Goal: Obtain resource: Obtain resource

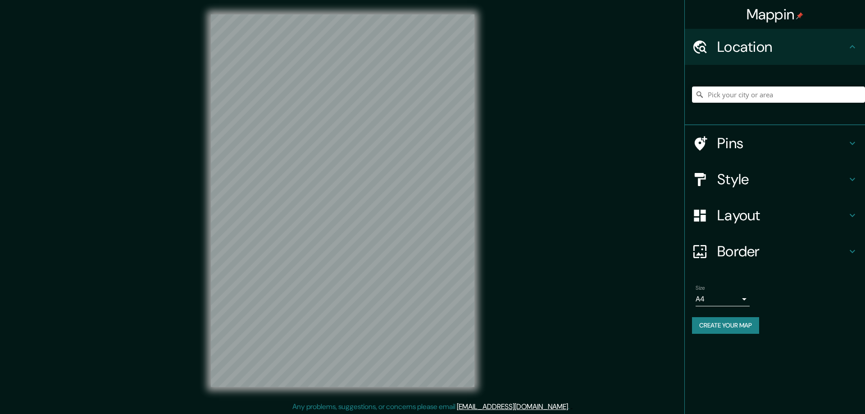
click at [727, 181] on h4 "Style" at bounding box center [782, 179] width 130 height 18
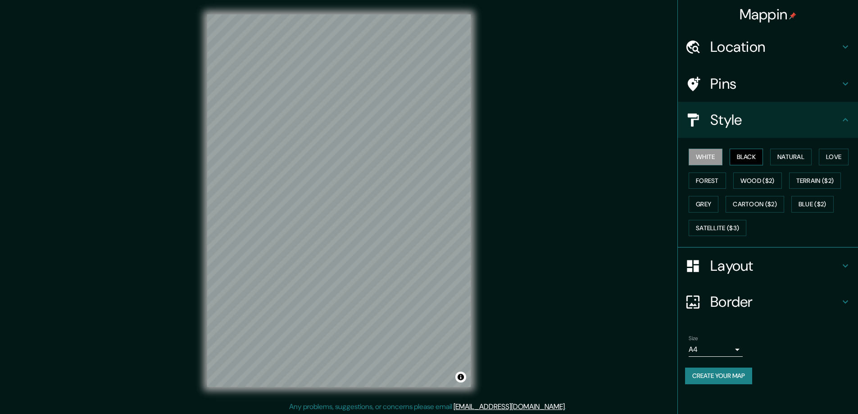
click at [744, 158] on button "Black" at bounding box center [747, 157] width 34 height 17
click at [713, 266] on h4 "Layout" at bounding box center [775, 266] width 130 height 18
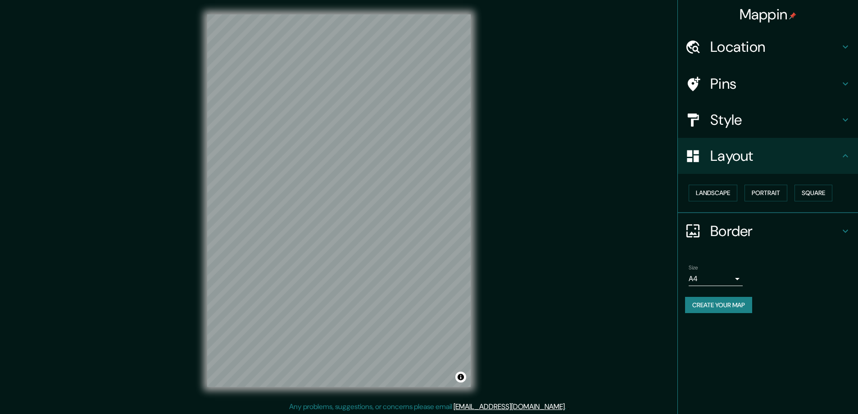
click at [818, 212] on div "Landscape Portrait Square" at bounding box center [768, 193] width 180 height 39
click at [825, 190] on button "Square" at bounding box center [814, 193] width 38 height 17
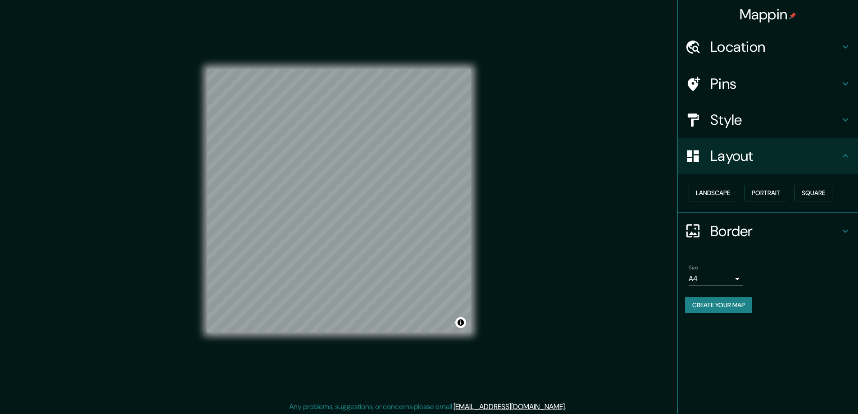
click at [740, 277] on body "Mappin Location Pins Style Layout Landscape Portrait Square Border Choose a bor…" at bounding box center [429, 207] width 858 height 414
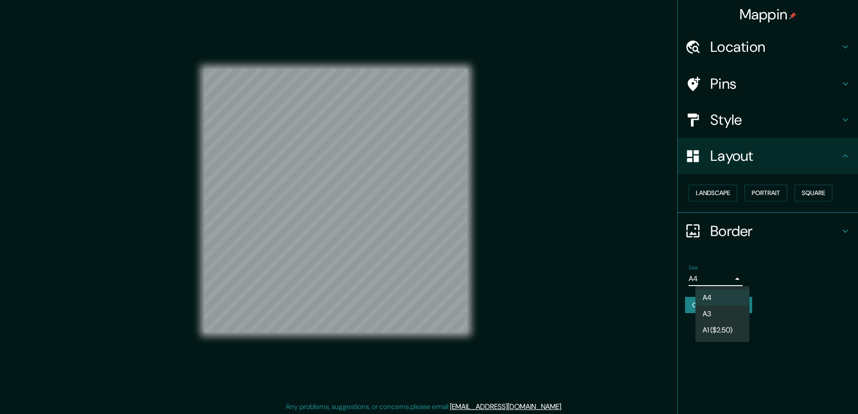
click at [717, 316] on li "A3" at bounding box center [722, 314] width 54 height 16
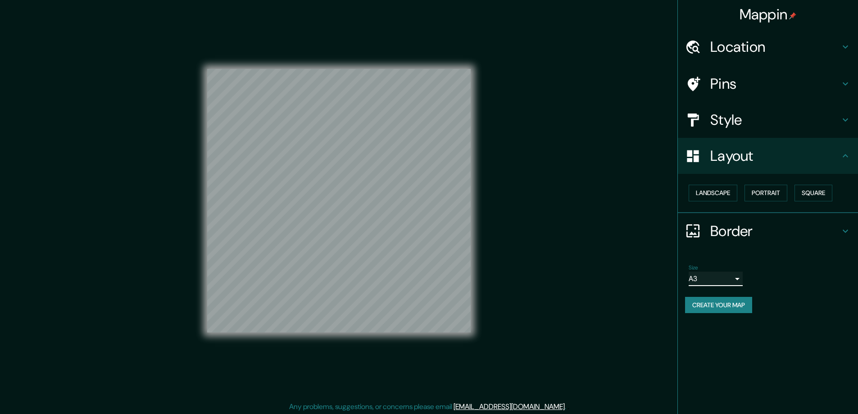
type input "a4"
click at [718, 45] on h4 "Location" at bounding box center [775, 47] width 130 height 18
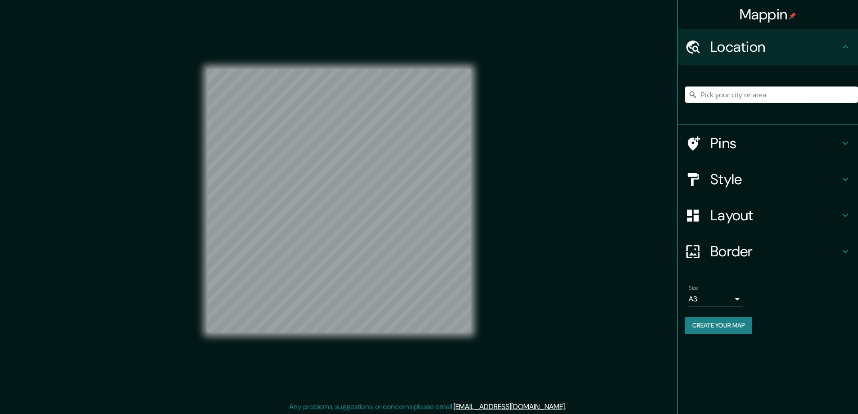
paste input "20 Hampton Drive, Niverville"
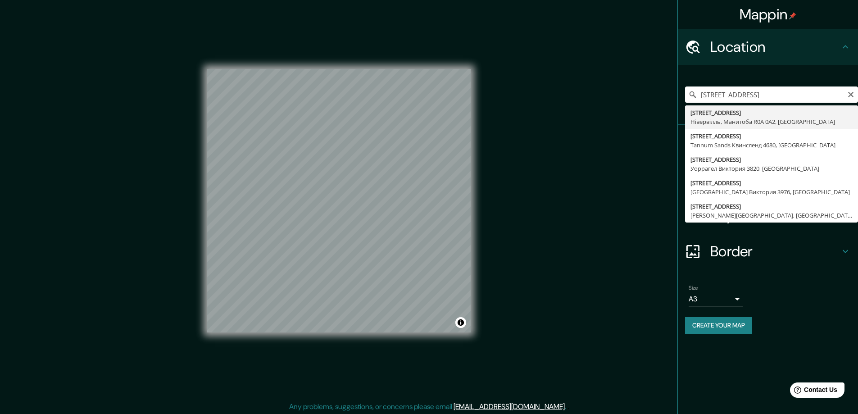
type input "20 Hampton Drive, Нівервілль, Манитоба R0A 0A2, Канада"
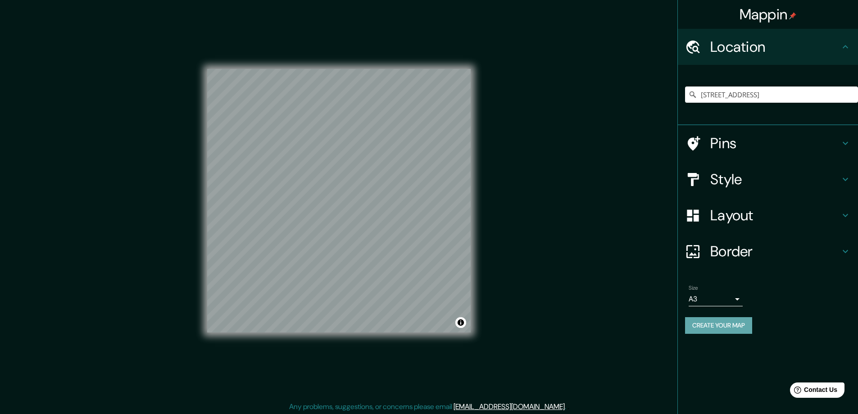
click at [704, 324] on button "Create your map" at bounding box center [718, 325] width 67 height 17
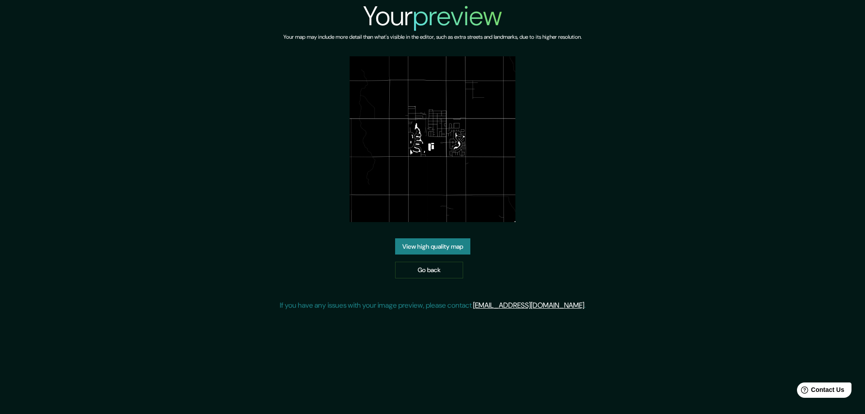
click at [410, 243] on link "View high quality map" at bounding box center [432, 246] width 75 height 17
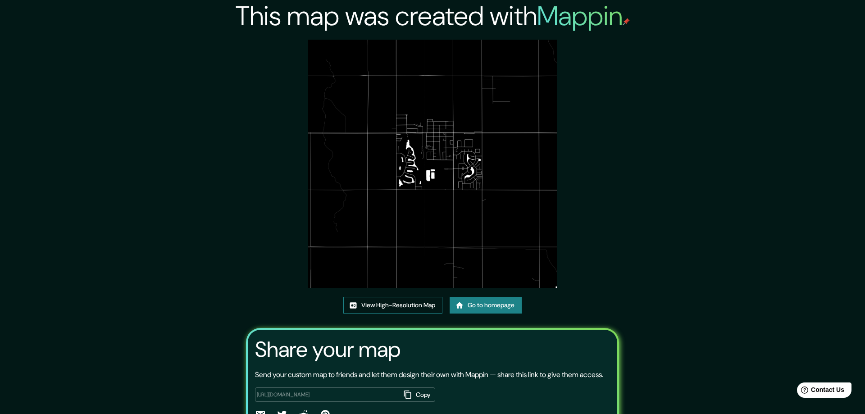
click at [419, 54] on div "This map was created with Mappin View High-Resolution Map Go to homepage Share …" at bounding box center [433, 231] width 394 height 463
click at [163, 141] on div "This map was created with Mappin View High-Resolution Map Go to homepage Share …" at bounding box center [432, 231] width 865 height 463
click at [371, 303] on link "View High-Resolution Map" at bounding box center [392, 305] width 99 height 17
click at [468, 310] on link "Go to homepage" at bounding box center [482, 305] width 72 height 17
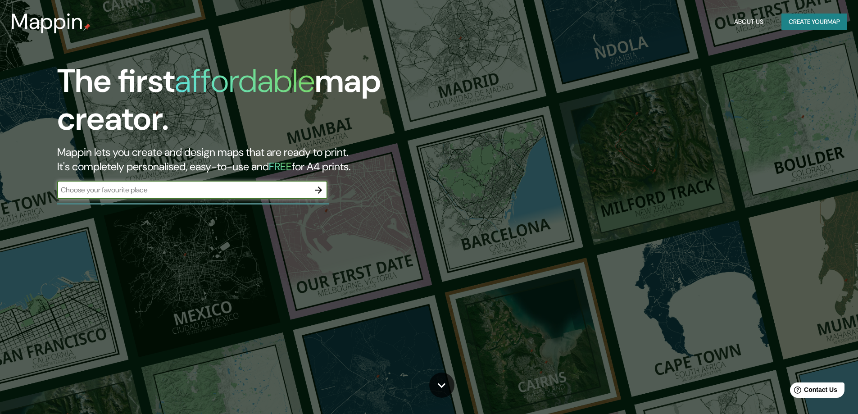
click at [476, 306] on div "The first affordable map creator. Mappin lets you create and design maps that a…" at bounding box center [429, 207] width 858 height 414
drag, startPoint x: 473, startPoint y: 300, endPoint x: 365, endPoint y: 203, distance: 144.8
click at [473, 300] on div "The first affordable map creator. Mappin lets you create and design maps that a…" at bounding box center [429, 207] width 858 height 414
click at [320, 187] on icon "button" at bounding box center [318, 190] width 11 height 11
